Goal: Task Accomplishment & Management: Manage account settings

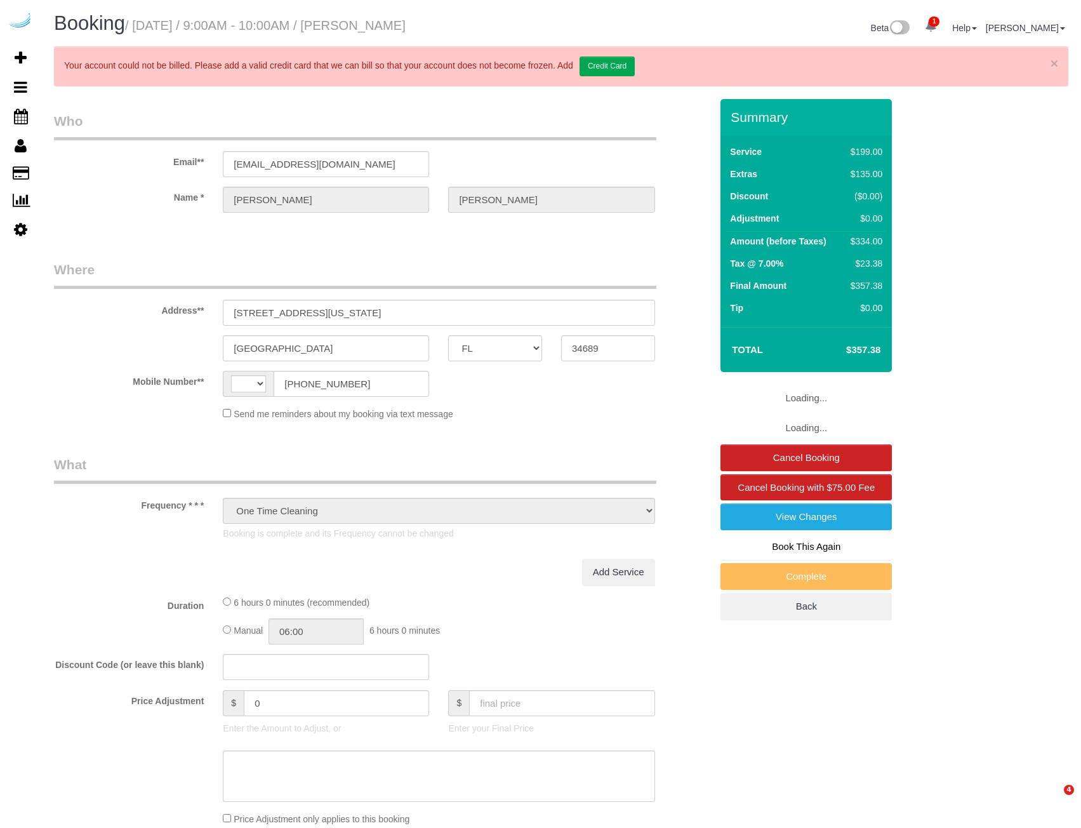
select select "FL"
select select "string:[GEOGRAPHIC_DATA]"
select select "string:fspay-3e728faa-19cd-4bbc-ad86-29f63e24f14a"
select select "4"
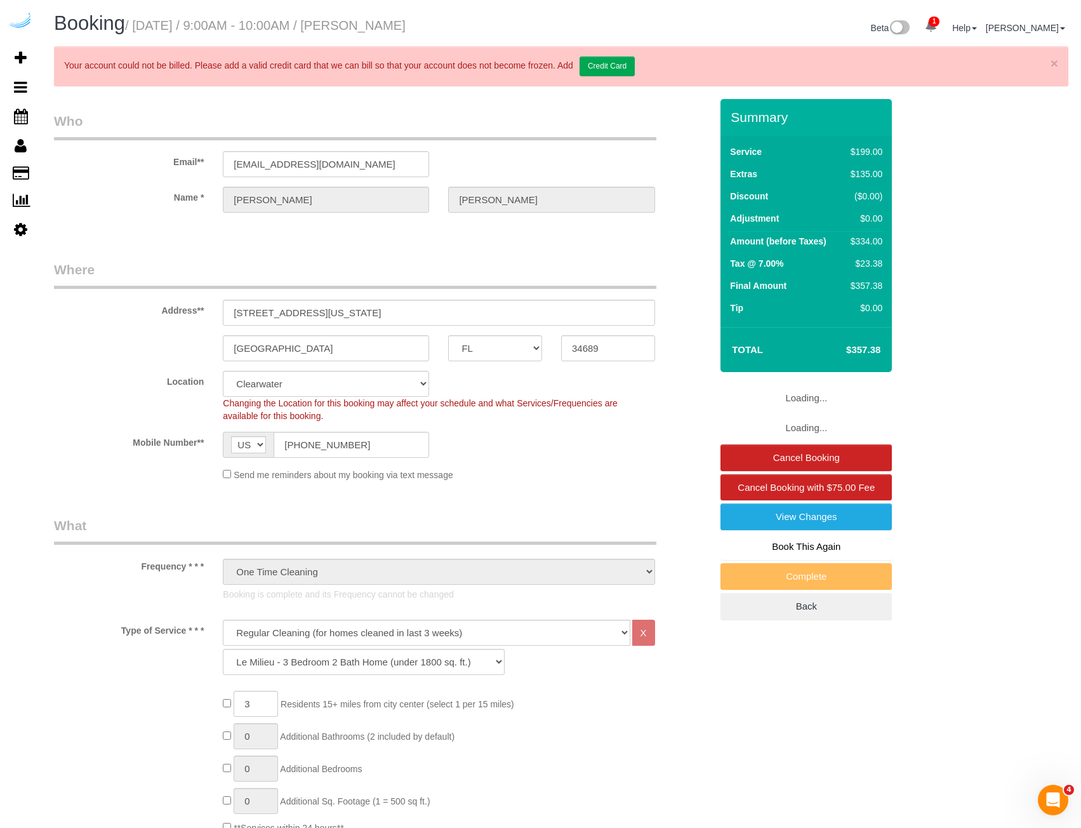
select select "object:882"
select select "number:9"
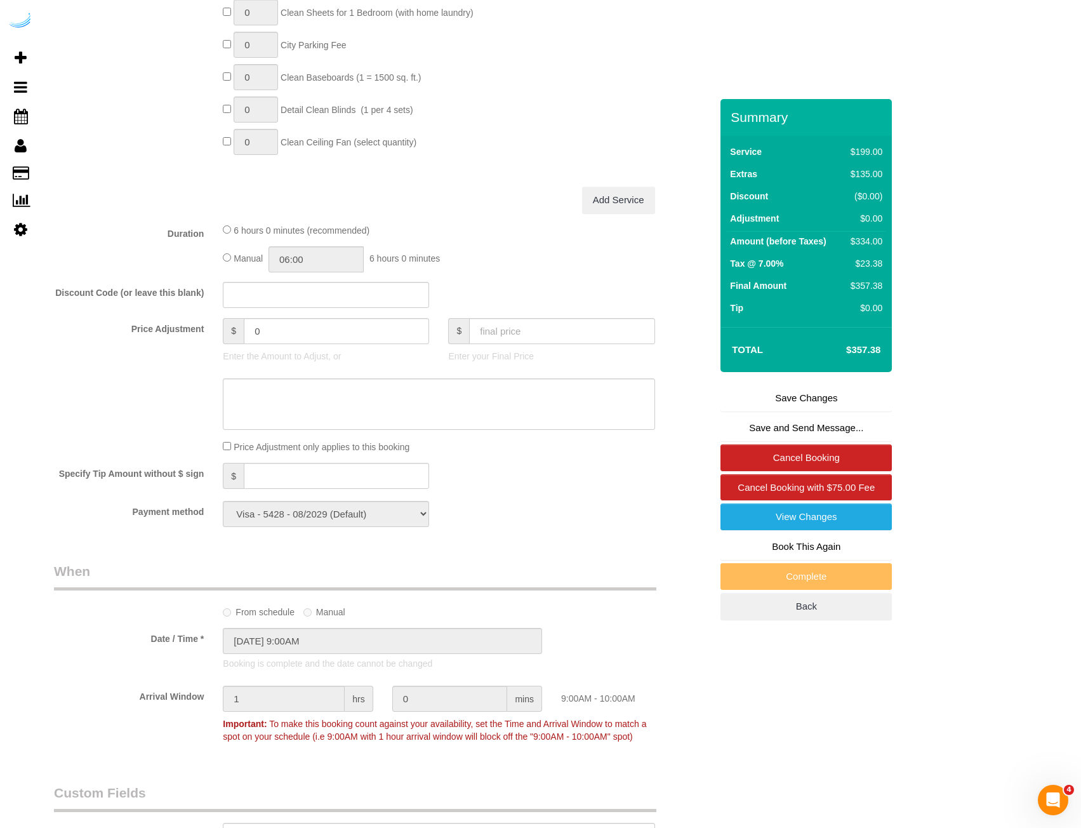
scroll to position [1397, 0]
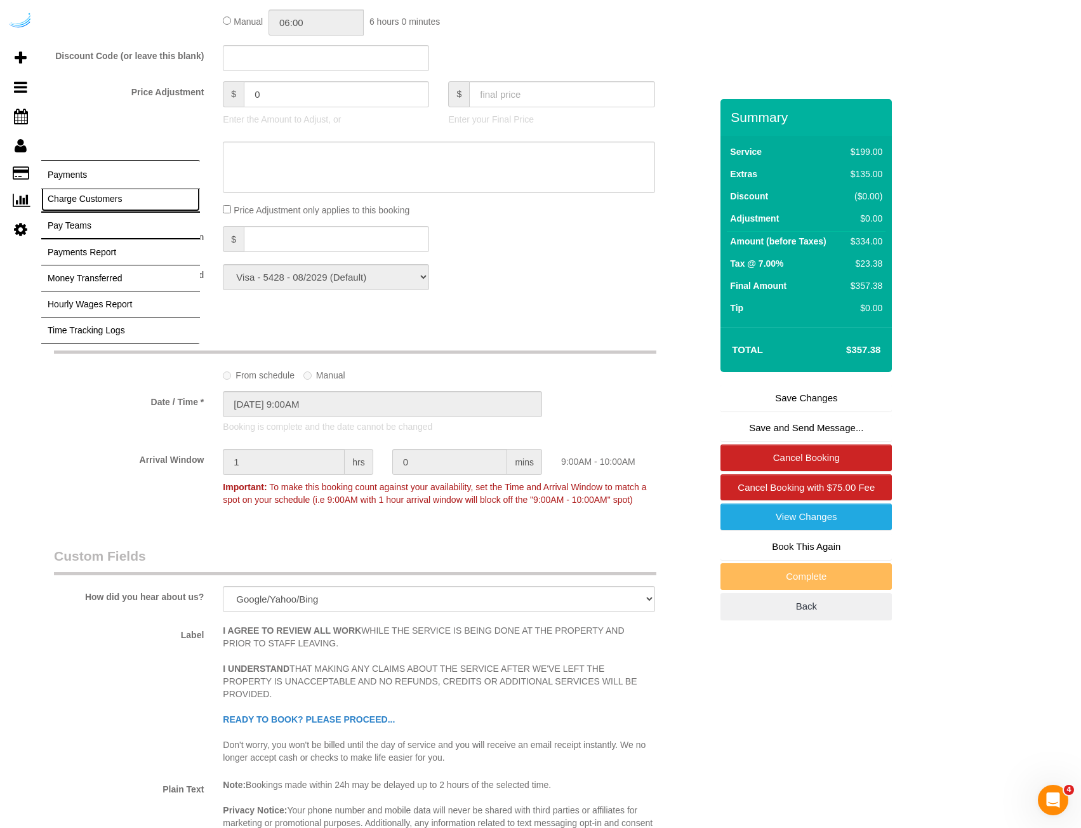
click at [102, 196] on link "Charge Customers" at bounding box center [120, 198] width 159 height 25
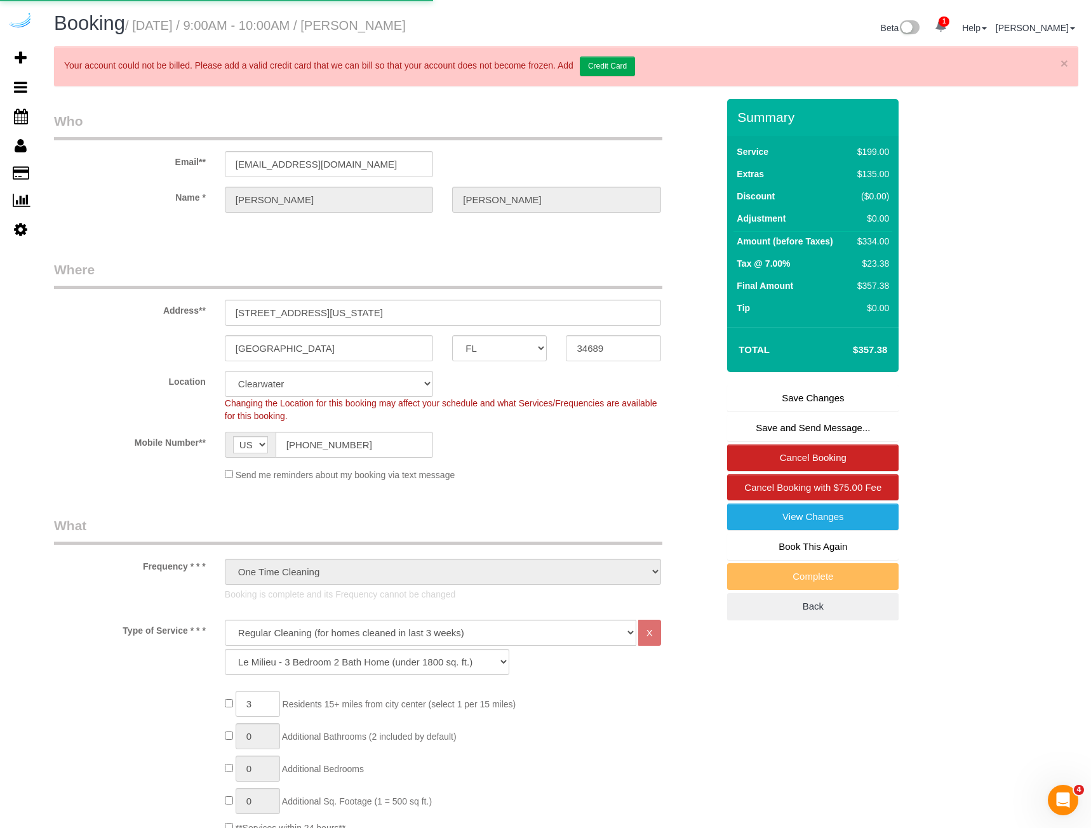
select select
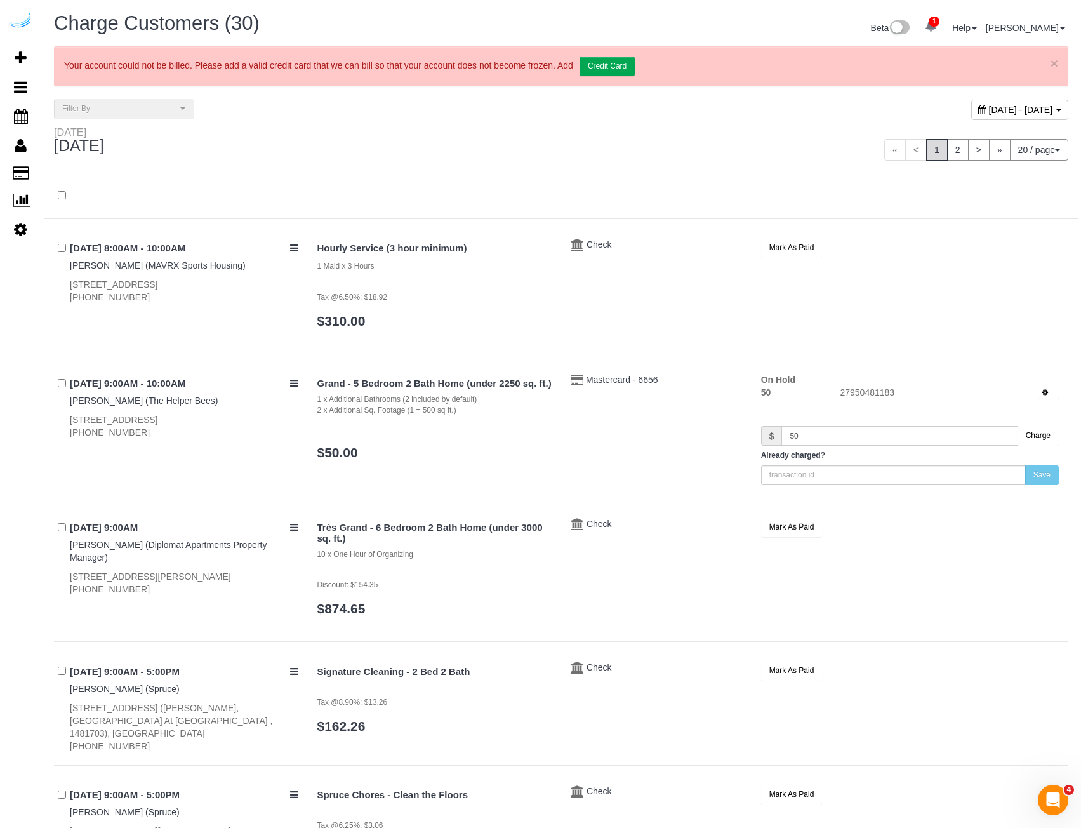
click at [942, 121] on div "September 18, 2025 - September 18, 2025" at bounding box center [819, 112] width 517 height 27
click at [989, 112] on span "September 18, 2025 - September 18, 2025" at bounding box center [1021, 110] width 64 height 10
type input "**********"
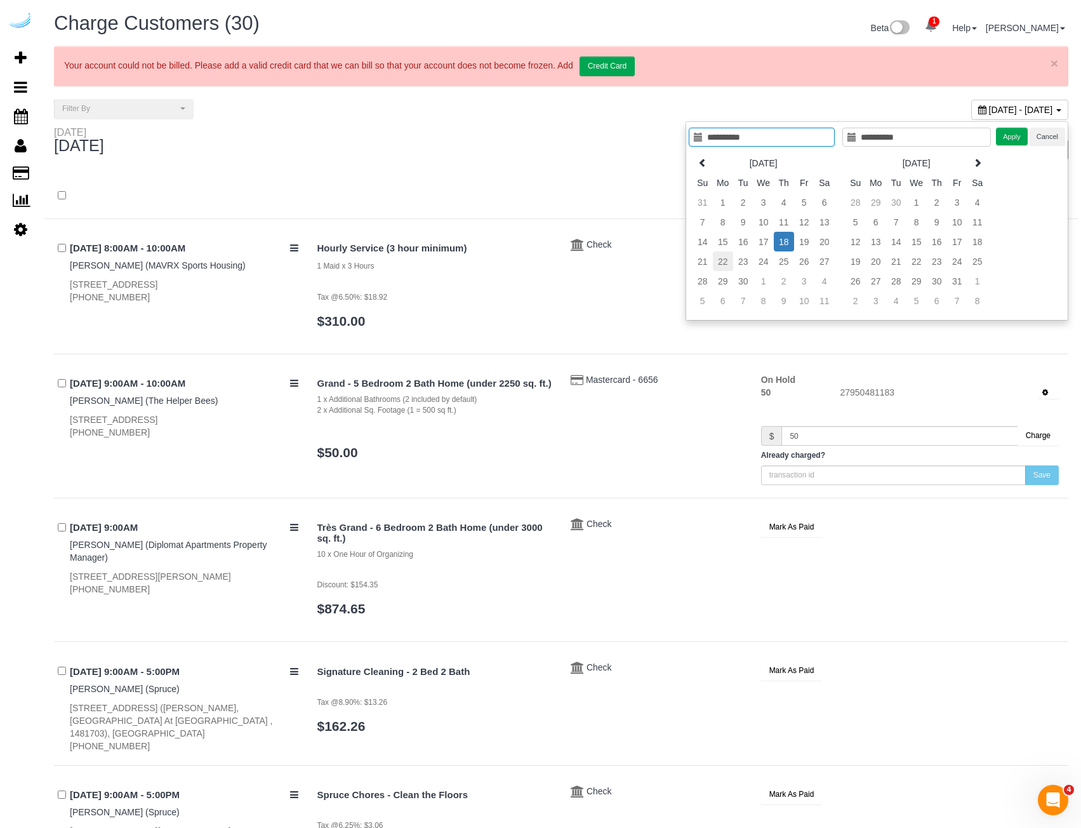
type input "**********"
click at [721, 251] on td "22" at bounding box center [723, 261] width 20 height 20
type input "**********"
click at [723, 244] on td "15" at bounding box center [723, 242] width 20 height 20
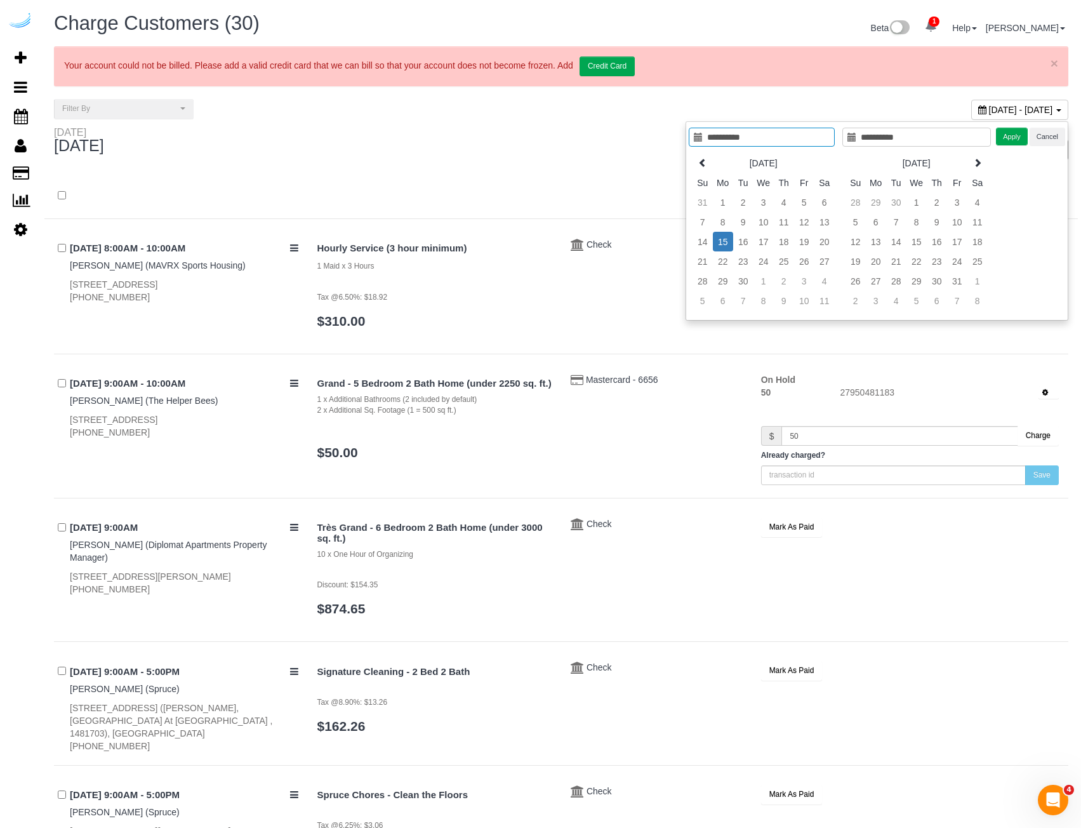
type input "**********"
click at [1007, 135] on button "Apply" at bounding box center [1012, 137] width 32 height 18
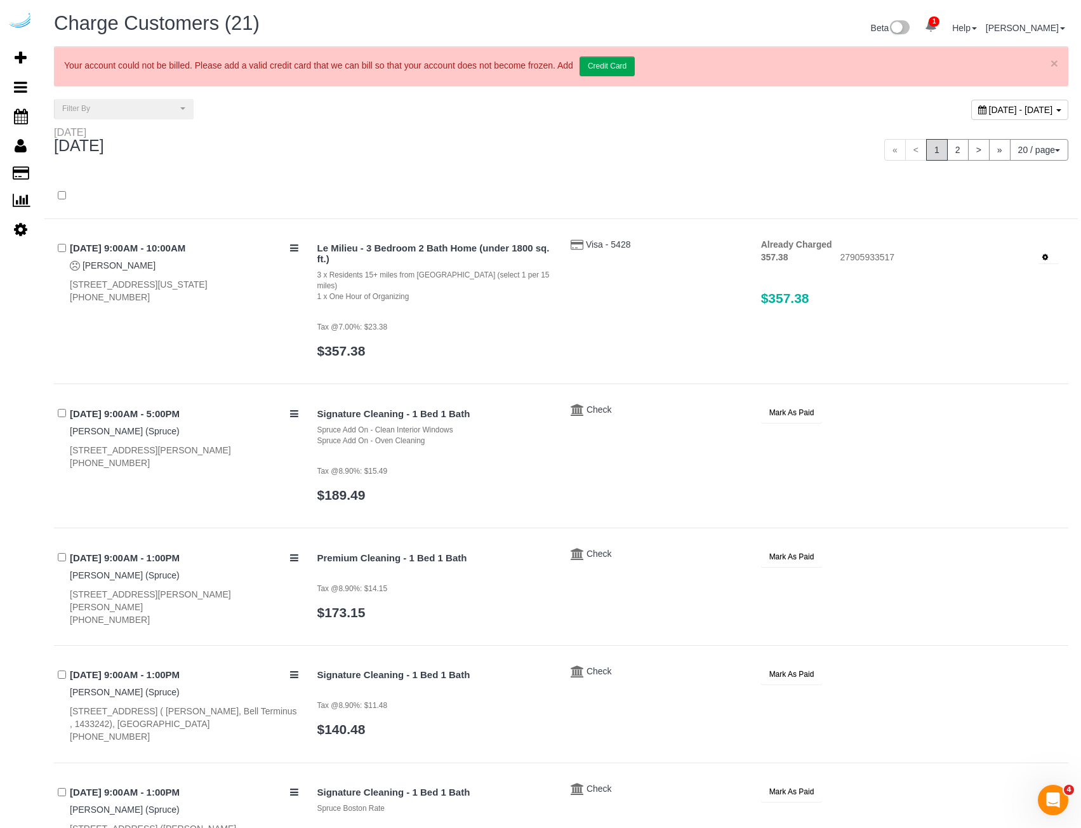
click at [1043, 255] on icon "button" at bounding box center [1046, 257] width 6 height 7
click at [1020, 274] on link "Refund" at bounding box center [1006, 279] width 105 height 17
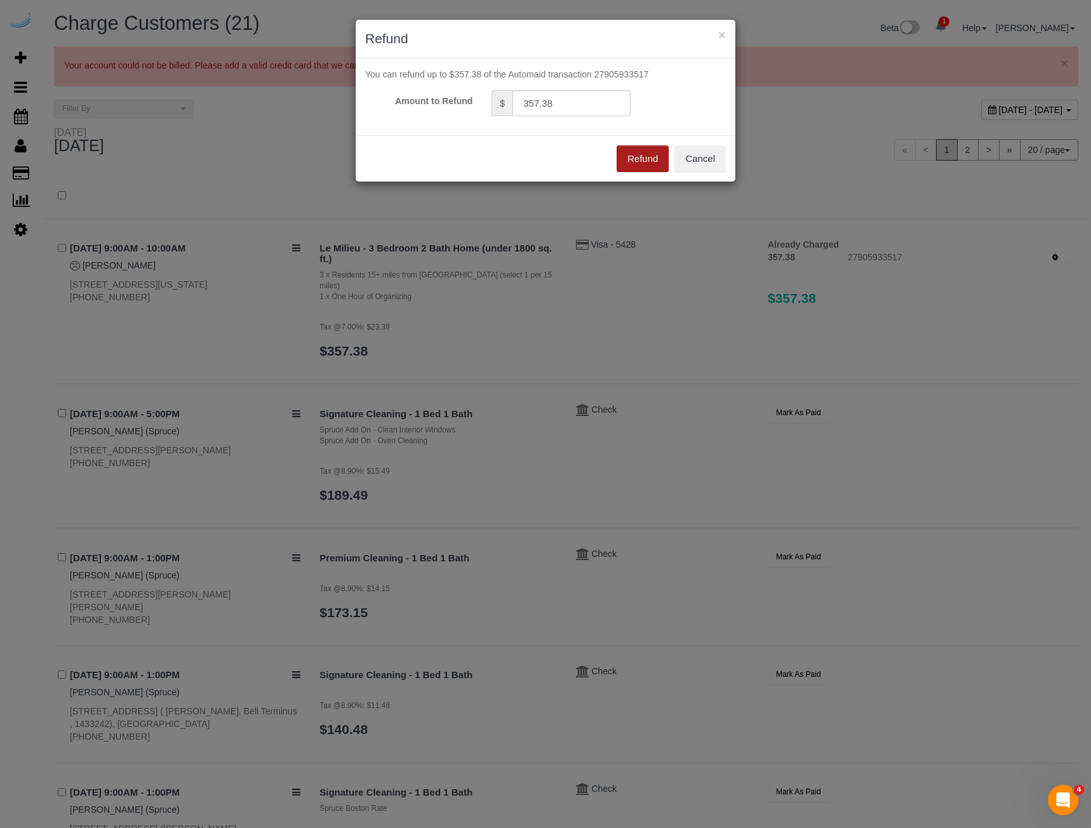
click at [641, 169] on button "Refund" at bounding box center [643, 158] width 52 height 27
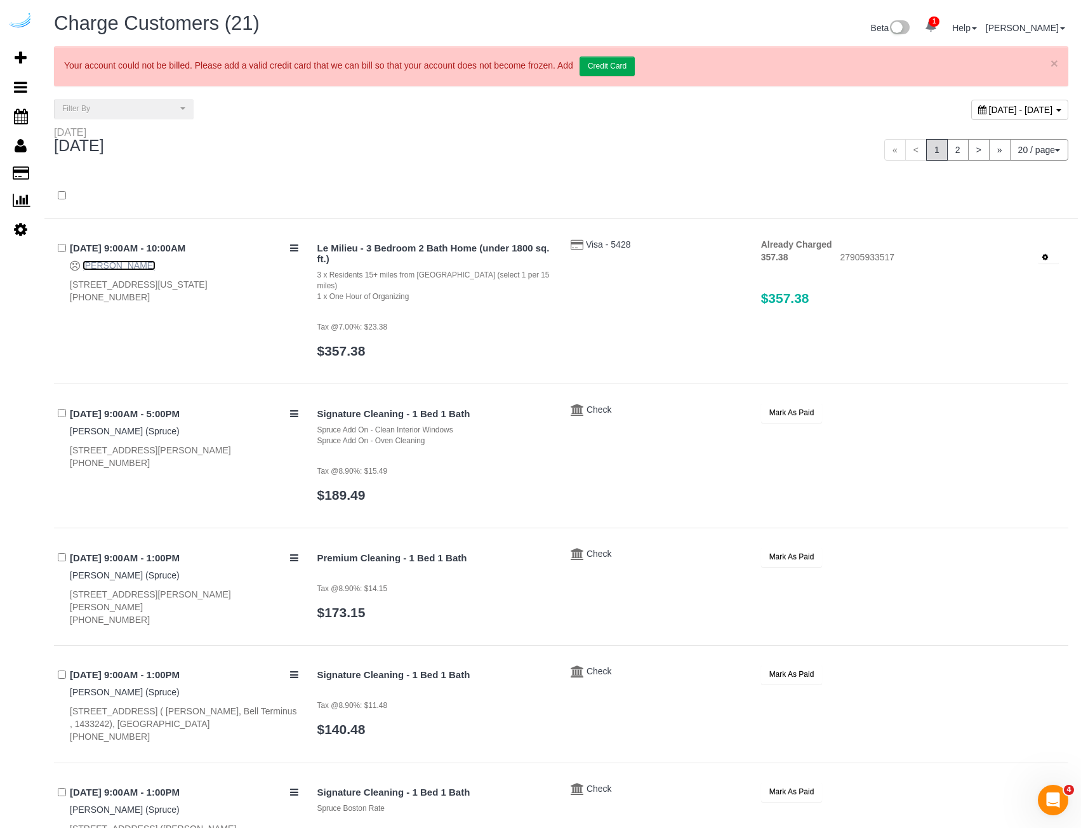
click at [125, 264] on link "Brian Campbell" at bounding box center [119, 265] width 73 height 10
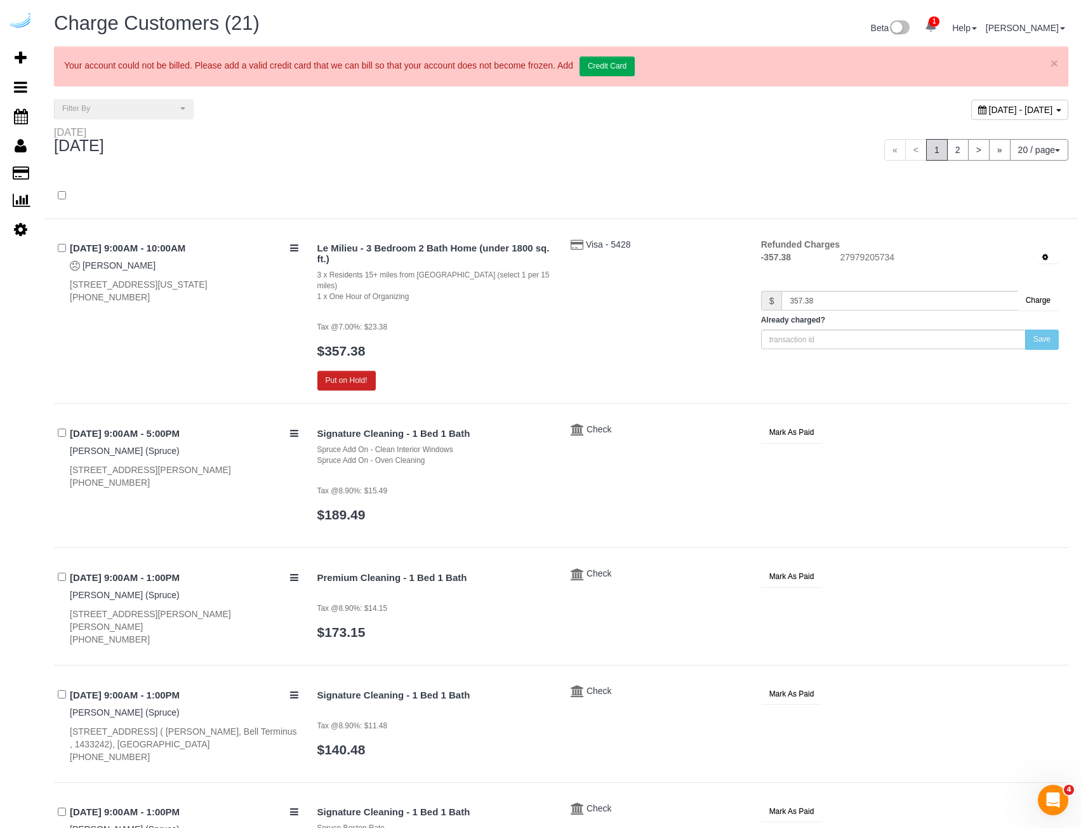
click at [469, 147] on div "Monday September 15, 2025" at bounding box center [302, 143] width 517 height 34
drag, startPoint x: 223, startPoint y: 156, endPoint x: 201, endPoint y: 154, distance: 22.4
click at [223, 156] on div "Monday September 15, 2025" at bounding box center [302, 143] width 517 height 34
click at [117, 147] on div "Monday September 15, 2025" at bounding box center [85, 141] width 63 height 28
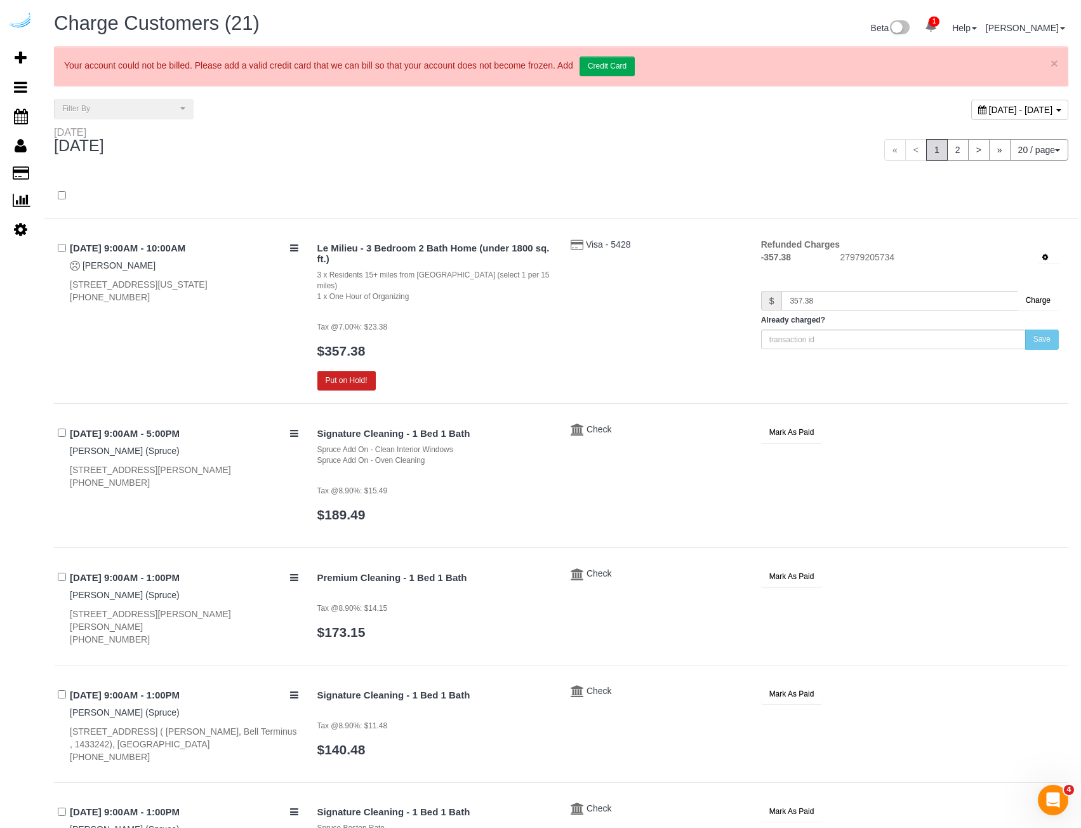
click at [274, 156] on div "Monday September 15, 2025" at bounding box center [302, 143] width 517 height 34
click at [394, 115] on div "**********" at bounding box center [302, 109] width 517 height 20
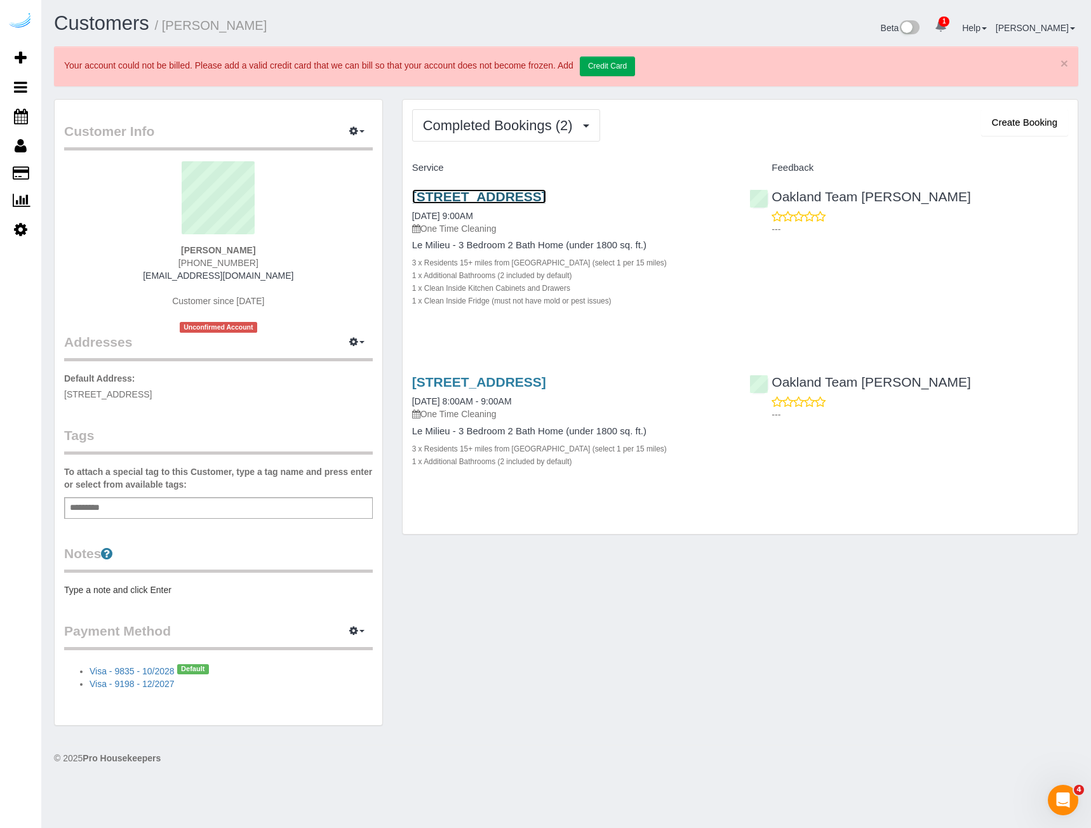
click at [495, 192] on link "[STREET_ADDRESS]" at bounding box center [479, 196] width 134 height 15
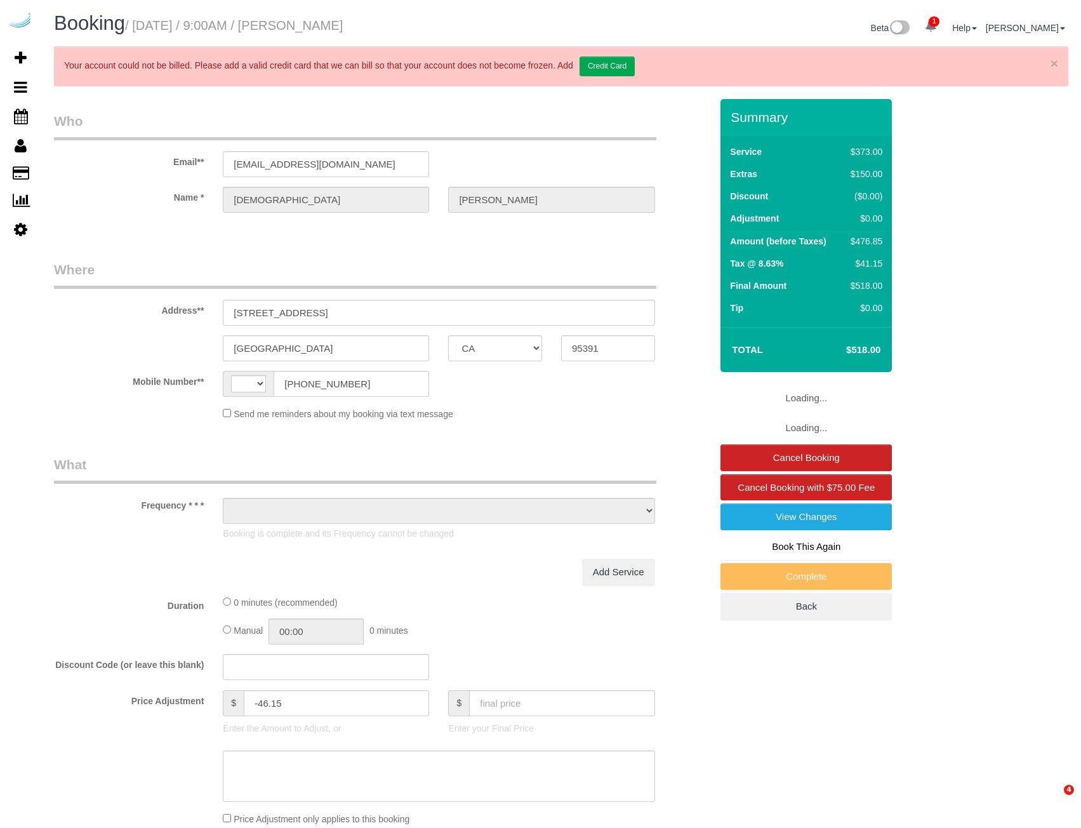
select select "CA"
select select "string:[GEOGRAPHIC_DATA]"
select select "object:415"
select select "string:fspay-09aed234-43a6-43b2-9228-657b19d51d42"
select select "5"
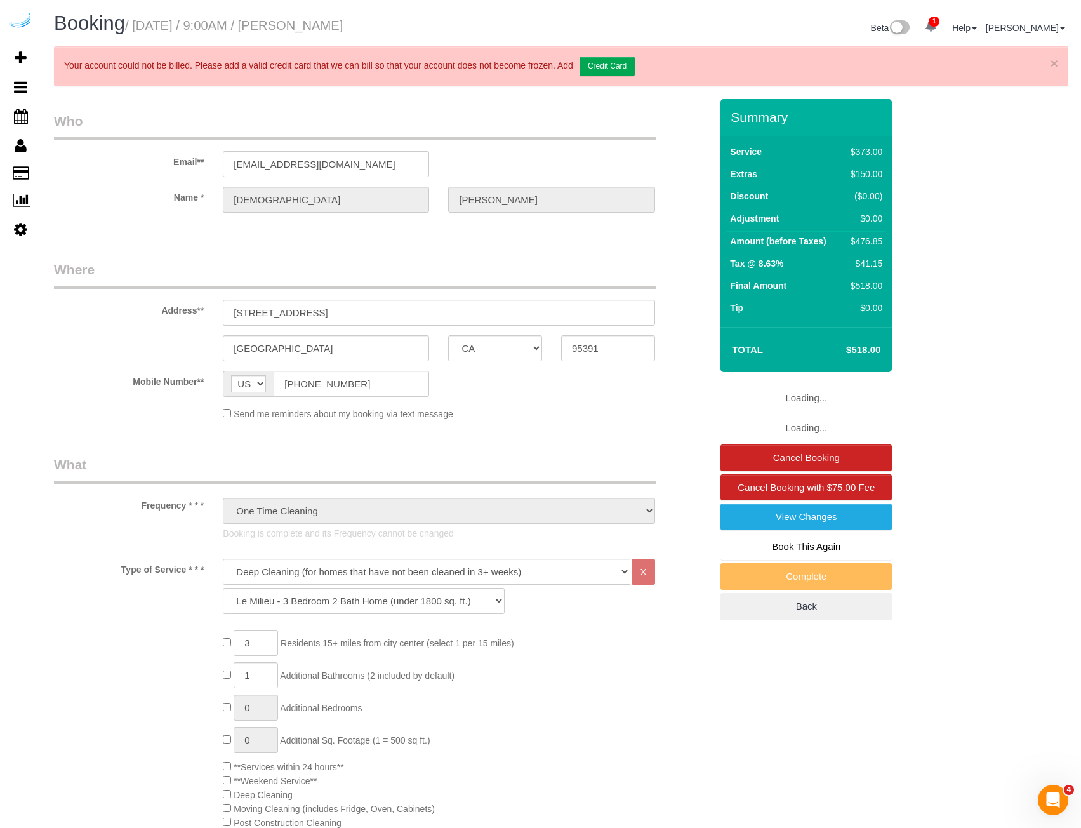
select select "number:9"
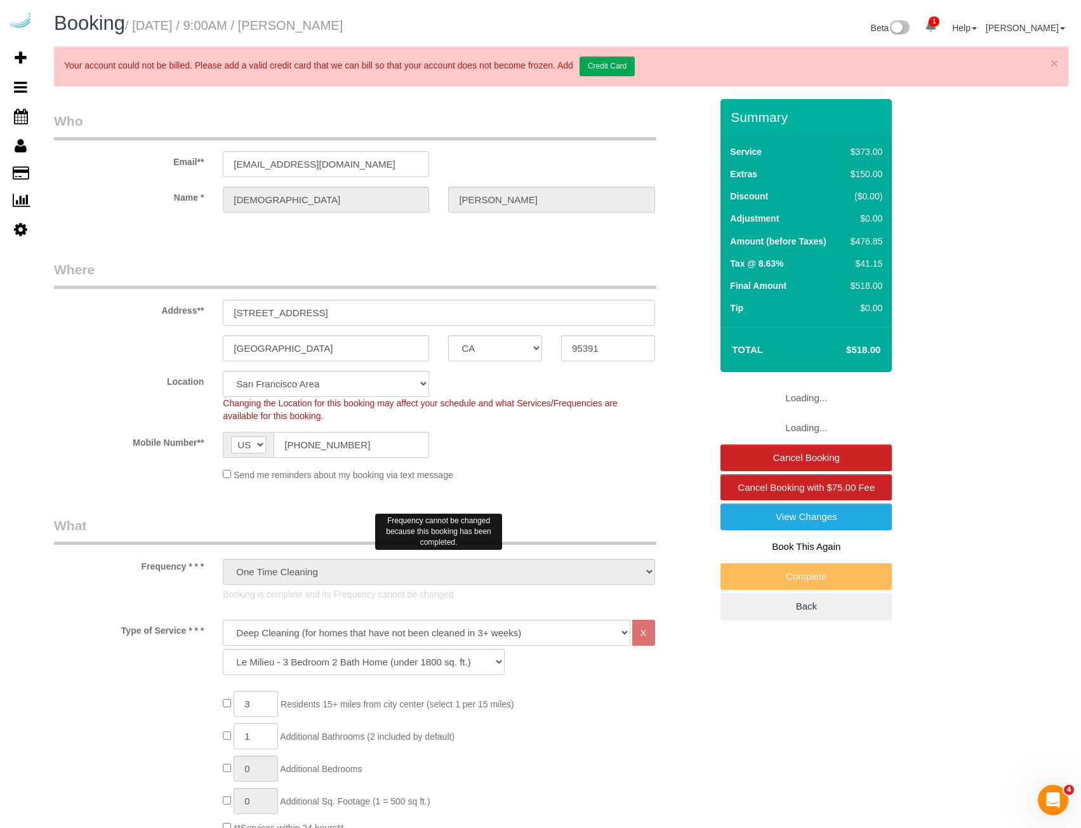
select select "object:896"
click at [1051, 67] on link "×" at bounding box center [1055, 63] width 8 height 13
